Goal: Information Seeking & Learning: Learn about a topic

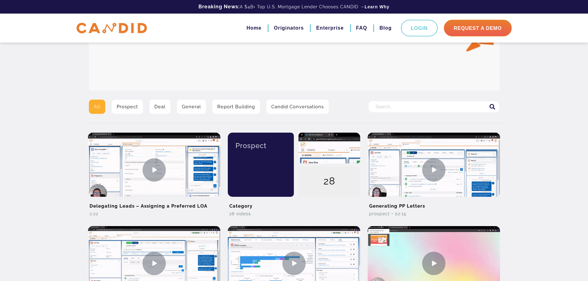
scroll to position [14, 0]
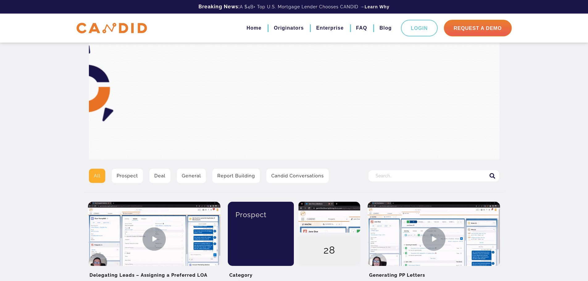
drag, startPoint x: 410, startPoint y: 172, endPoint x: 400, endPoint y: 172, distance: 10.5
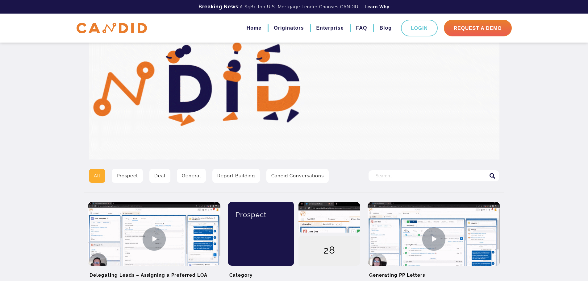
click at [400, 172] on input "Search for:" at bounding box center [434, 175] width 131 height 11
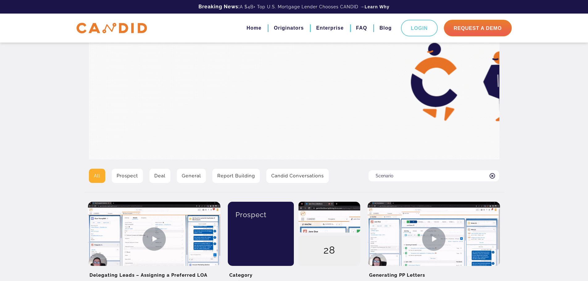
type input "Scenario"
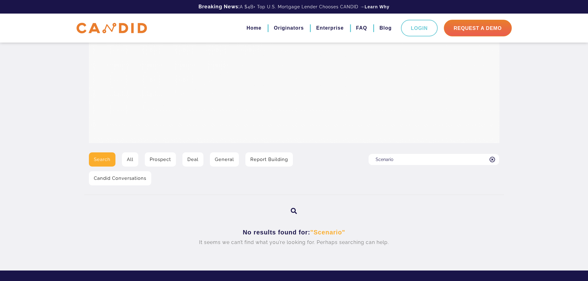
scroll to position [31, 0]
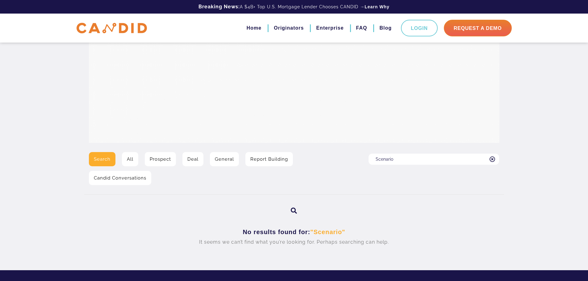
click at [293, 212] on icon at bounding box center [294, 211] width 6 height 6
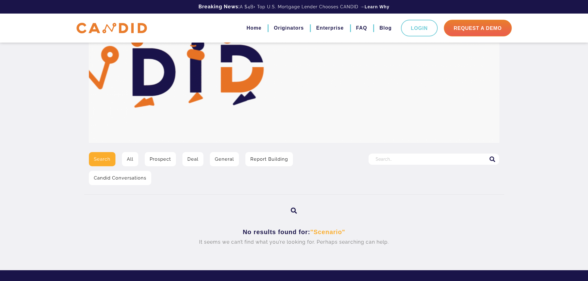
click at [272, 161] on link "Report Building" at bounding box center [270, 159] width 48 height 14
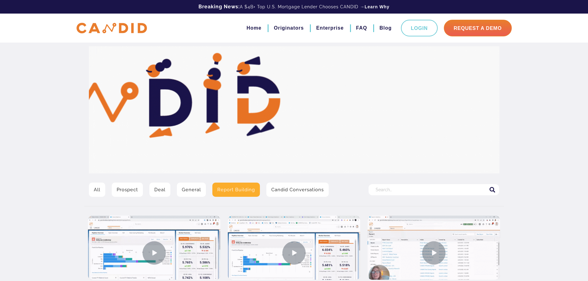
scroll to position [92, 0]
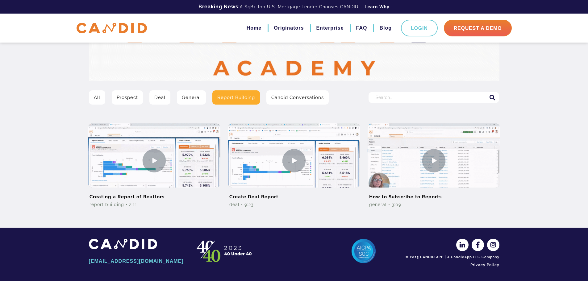
click at [192, 98] on link "General" at bounding box center [191, 97] width 29 height 14
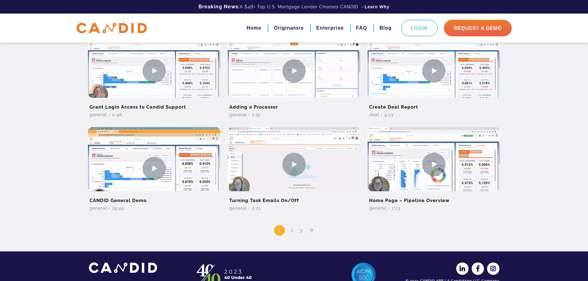
scroll to position [393, 0]
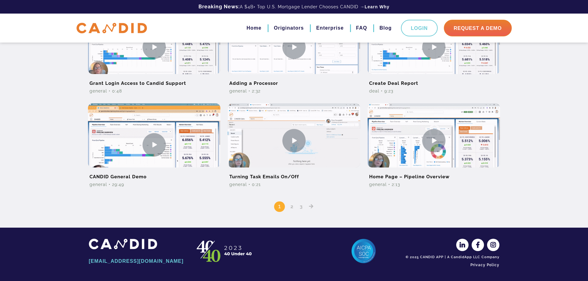
click at [294, 209] on link "2" at bounding box center [291, 207] width 7 height 6
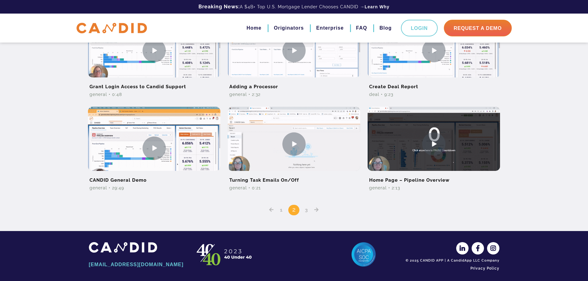
scroll to position [393, 0]
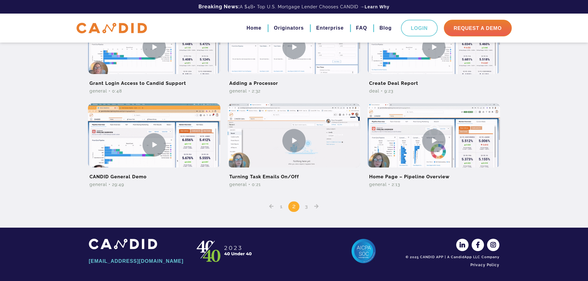
click at [309, 206] on link "3" at bounding box center [306, 207] width 7 height 6
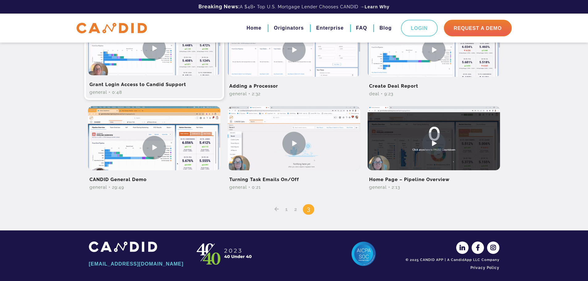
scroll to position [391, 0]
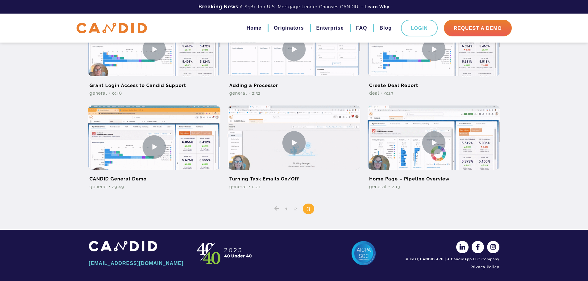
click at [275, 207] on icon "Posts pagination" at bounding box center [277, 208] width 5 height 5
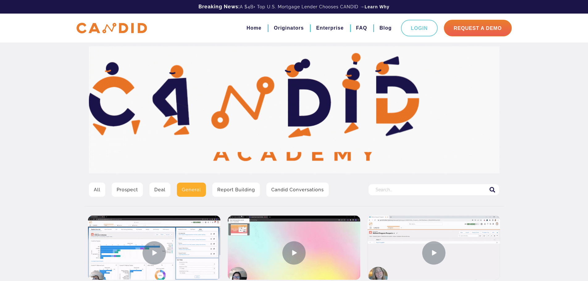
click at [124, 187] on link "Prospect" at bounding box center [127, 190] width 31 height 14
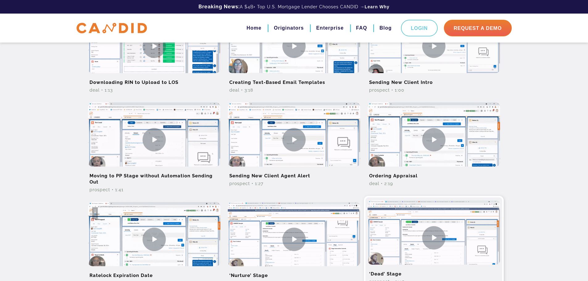
scroll to position [298, 0]
